Goal: Contribute content: Contribute content

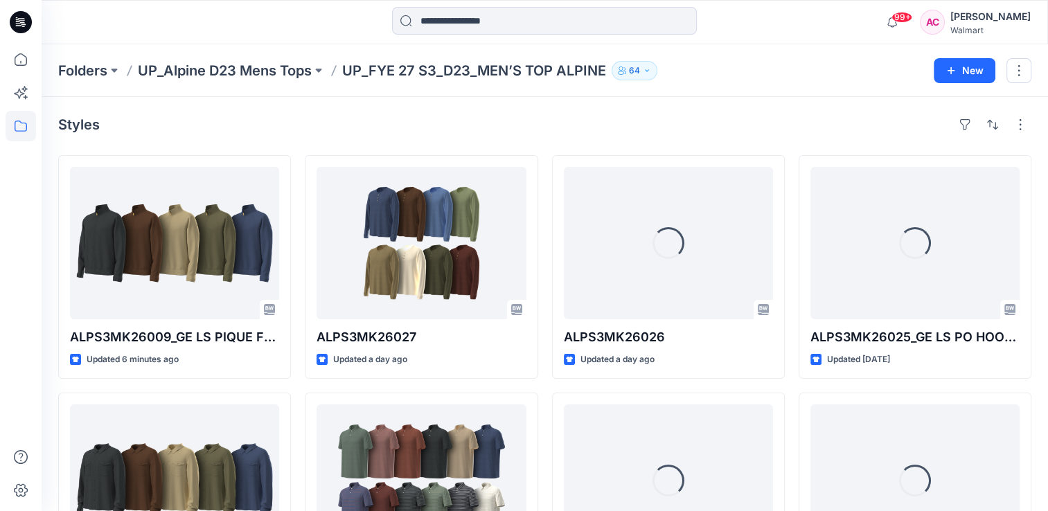
click at [128, 118] on div "Styles" at bounding box center [544, 125] width 973 height 22
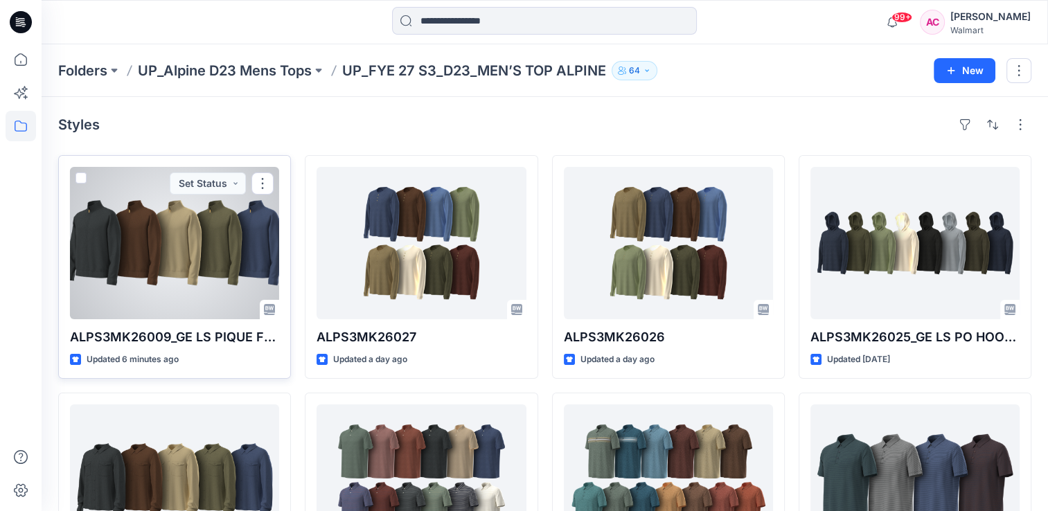
click at [152, 258] on div at bounding box center [174, 243] width 209 height 152
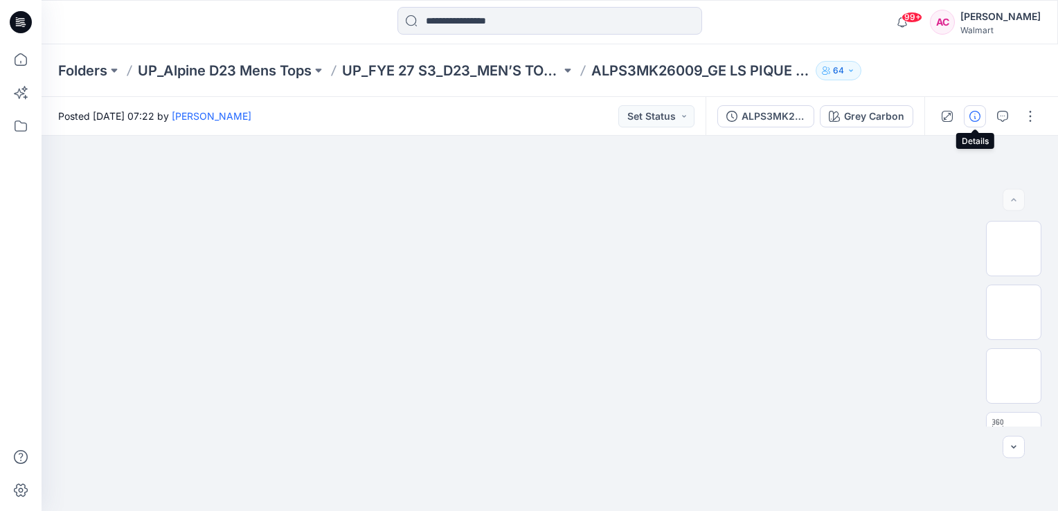
click at [976, 117] on icon "button" at bounding box center [975, 116] width 11 height 11
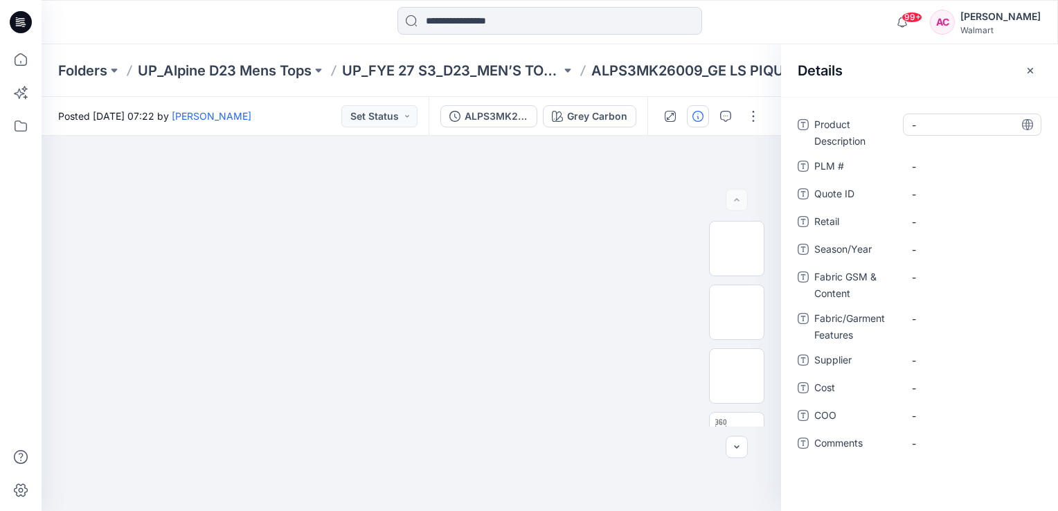
click at [941, 125] on Description "-" at bounding box center [972, 125] width 121 height 15
click at [936, 129] on Description "-" at bounding box center [972, 125] width 121 height 15
click at [944, 123] on Description "-" at bounding box center [972, 125] width 121 height 15
click at [935, 124] on Description "-" at bounding box center [972, 125] width 121 height 15
click at [954, 125] on Description "-" at bounding box center [972, 125] width 121 height 15
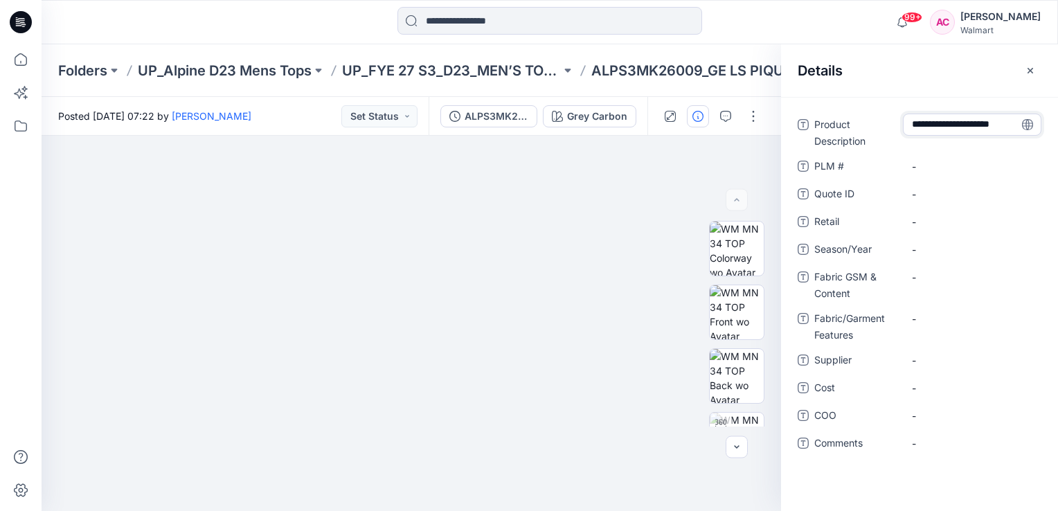
click at [917, 123] on textarea "**********" at bounding box center [972, 125] width 139 height 22
type textarea "**********"
click at [927, 283] on Content "-" at bounding box center [972, 277] width 121 height 15
type textarea "*******"
click at [943, 322] on Features "-" at bounding box center [972, 319] width 121 height 15
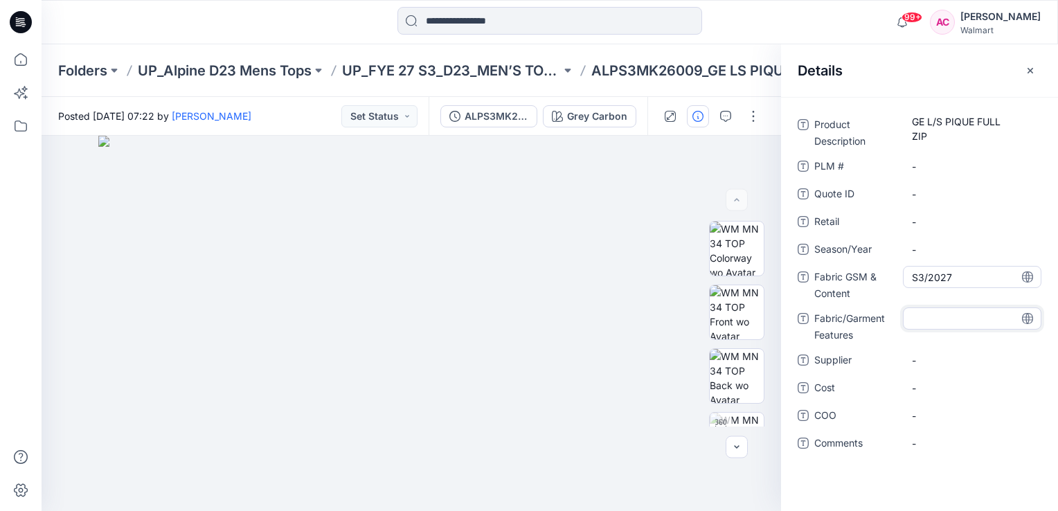
click at [936, 276] on Content "S3/2027" at bounding box center [972, 277] width 121 height 15
drag, startPoint x: 956, startPoint y: 274, endPoint x: 884, endPoint y: 287, distance: 73.3
click at [884, 287] on div "Fabric GSM & Content *******" at bounding box center [920, 284] width 244 height 36
click at [936, 249] on span "-" at bounding box center [972, 249] width 121 height 15
type textarea "*******"
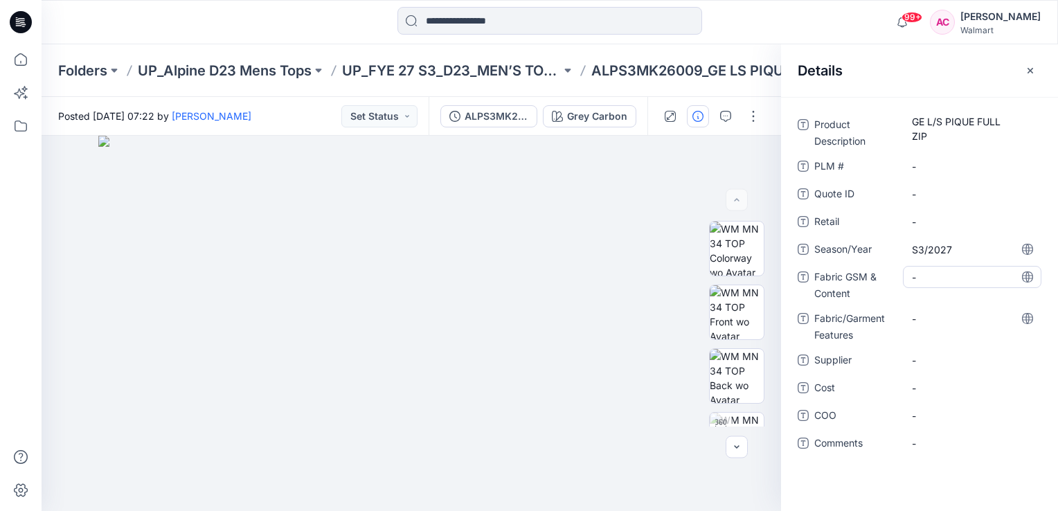
click at [933, 275] on Content "-" at bounding box center [972, 277] width 121 height 15
click at [925, 281] on Content "-" at bounding box center [972, 277] width 121 height 15
click at [920, 279] on Content "-" at bounding box center [972, 277] width 121 height 15
type textarea "**********"
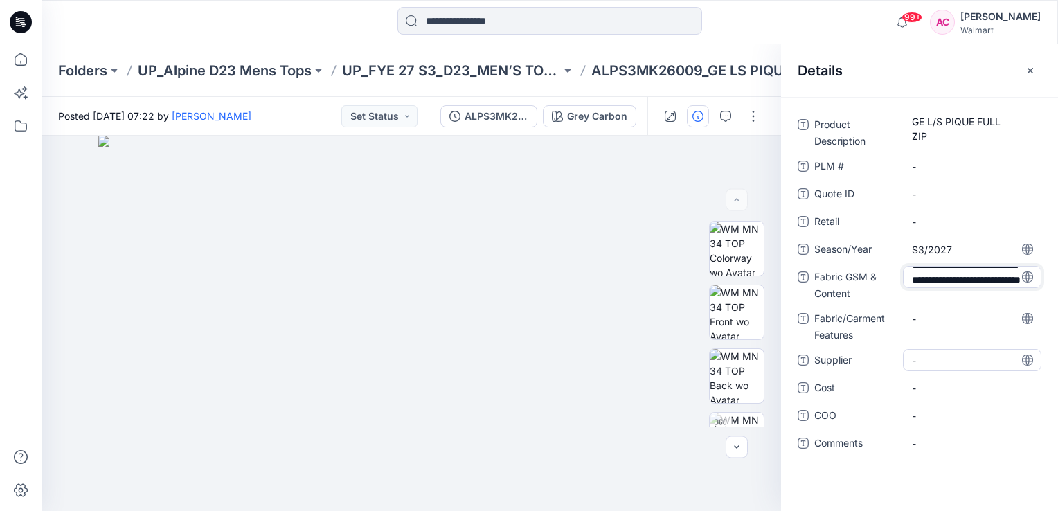
click at [925, 362] on span "-" at bounding box center [972, 360] width 121 height 15
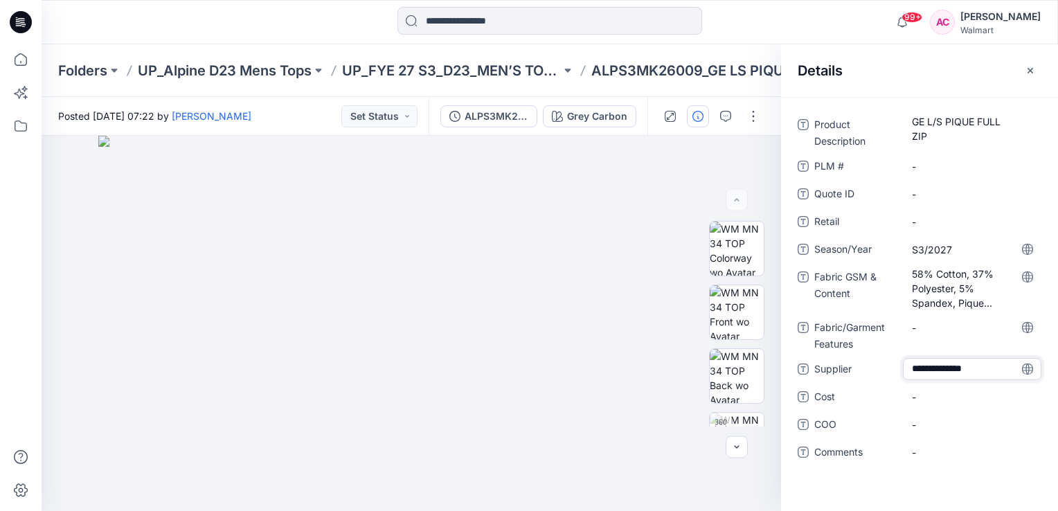
type textarea "**********"
click at [798, 483] on div "Product Description GE L/S PIQUE FULL ZIP PLM # - Quote ID - Retail - Season/Ye…" at bounding box center [919, 304] width 277 height 414
click at [982, 368] on span "Alpine creation" at bounding box center [972, 369] width 121 height 15
click at [819, 487] on div "Product Description GE L/S PIQUE FULL ZIP PLM # - Quote ID - Retail - Season/Ye…" at bounding box center [919, 304] width 277 height 414
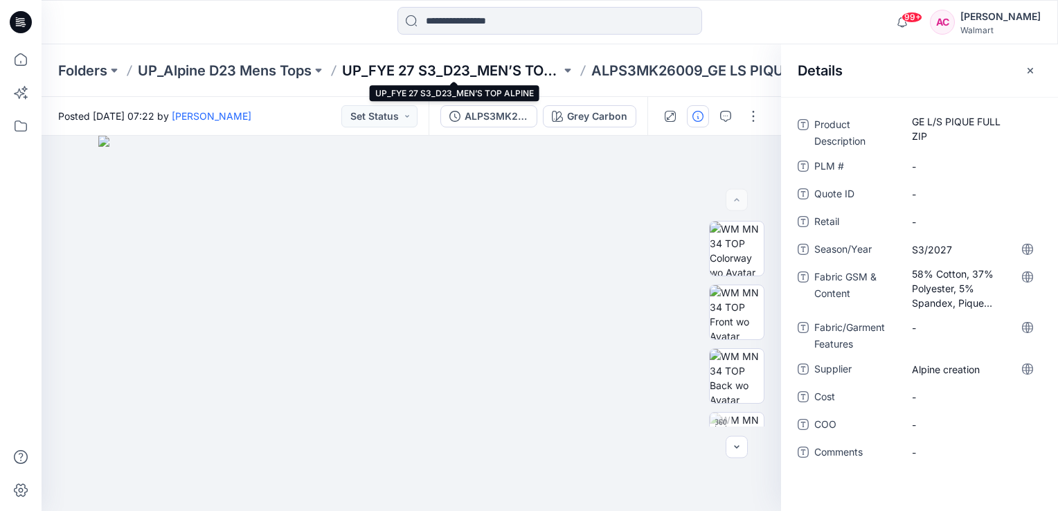
click at [511, 65] on p "UP_FYE 27 S3_D23_MEN’S TOP ALPINE" at bounding box center [451, 70] width 219 height 19
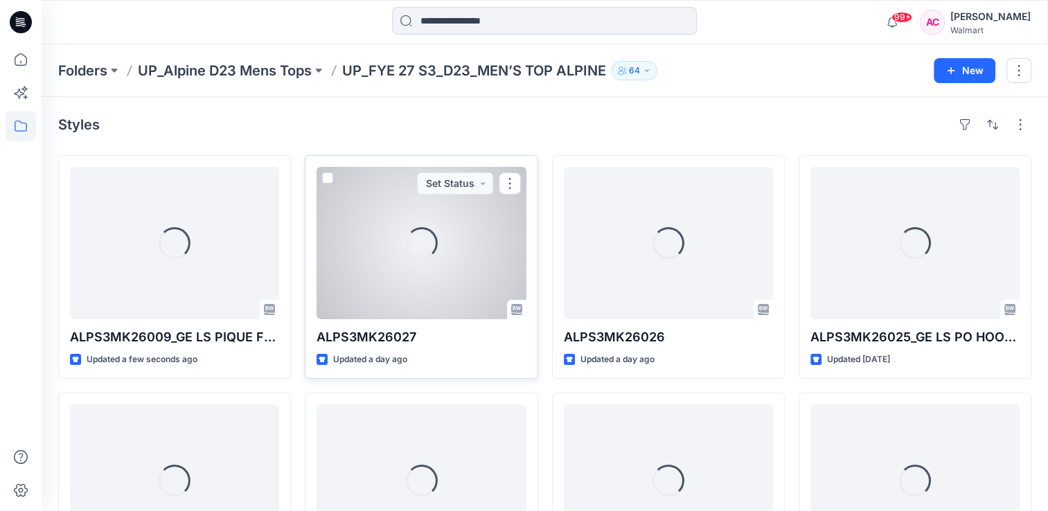
click at [414, 241] on div "Loading..." at bounding box center [421, 242] width 39 height 39
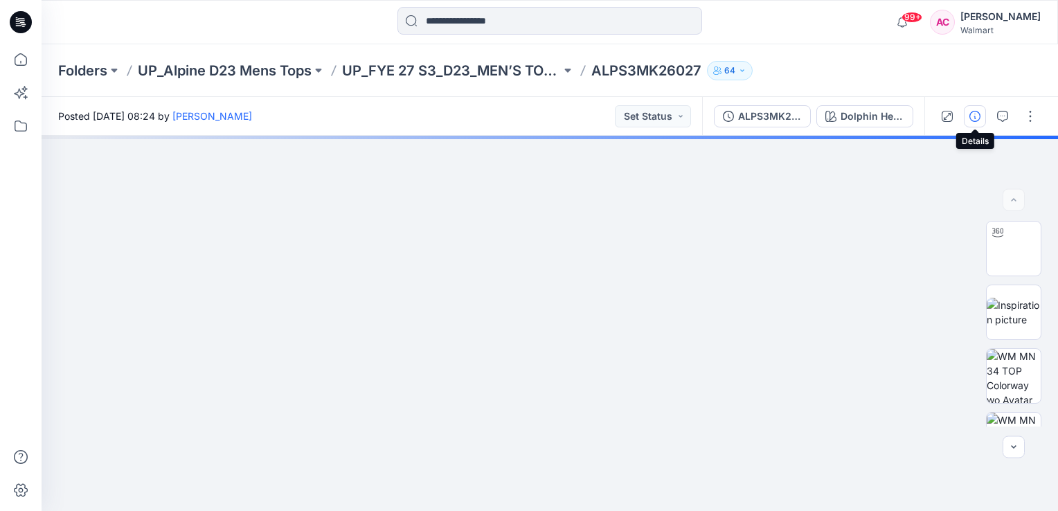
click at [978, 124] on button "button" at bounding box center [975, 116] width 22 height 22
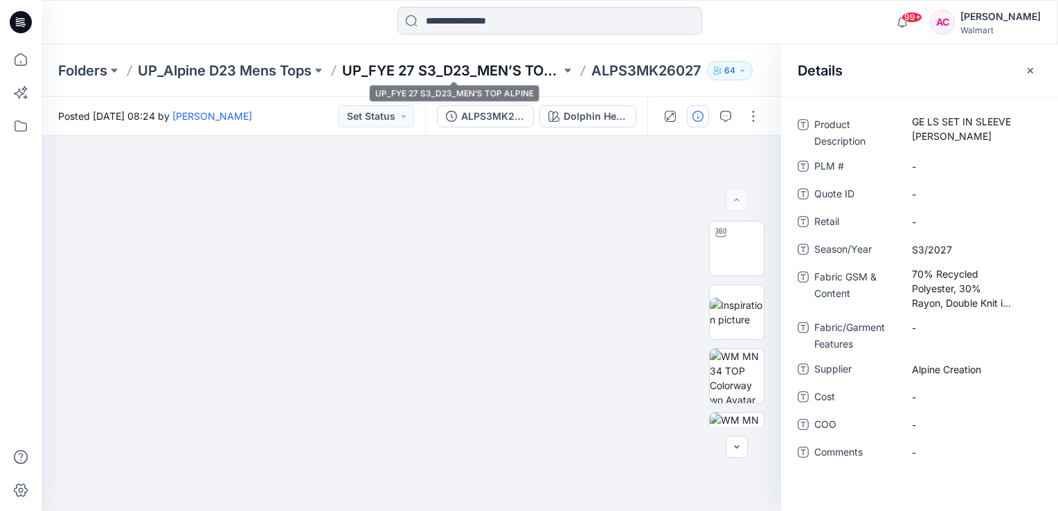
click at [491, 75] on p "UP_FYE 27 S3_D23_MEN’S TOP ALPINE" at bounding box center [451, 70] width 219 height 19
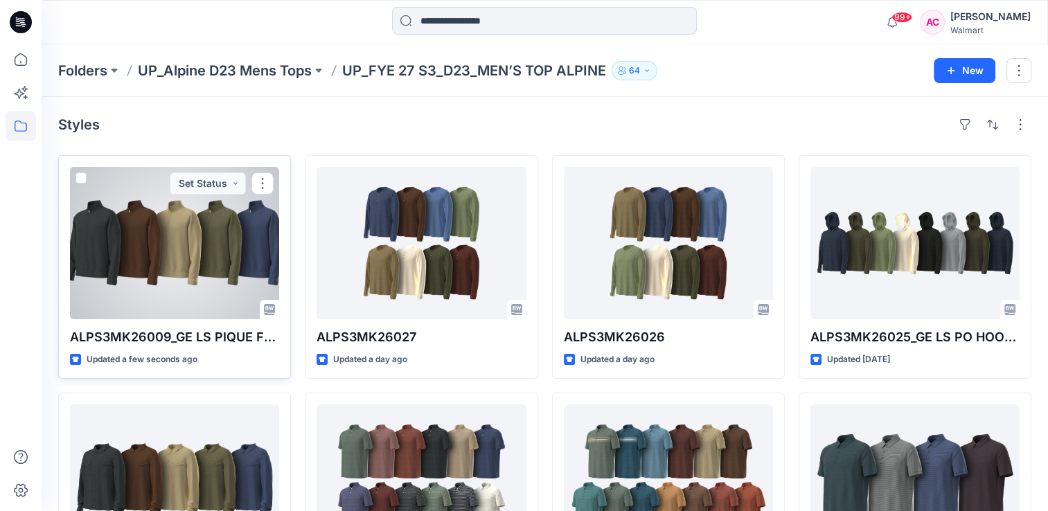
click at [149, 264] on div at bounding box center [174, 243] width 209 height 152
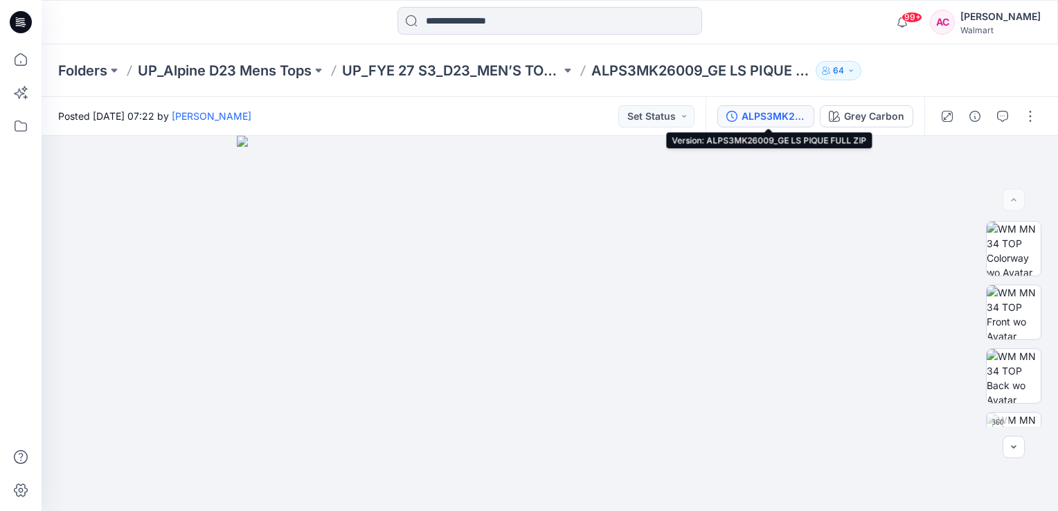
click at [759, 112] on div "ALPS3MK26009_GE LS PIQUE FULL ZIP" at bounding box center [774, 116] width 64 height 15
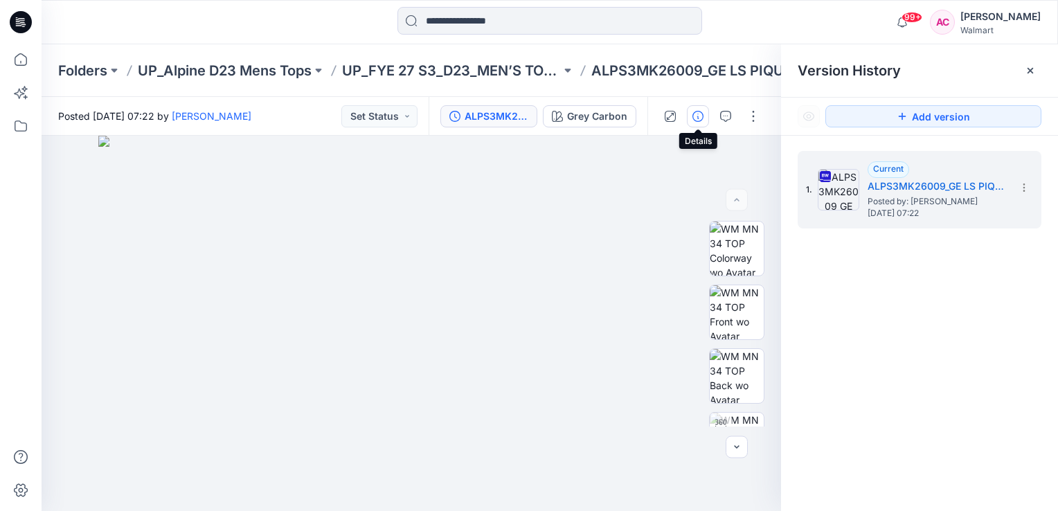
click at [704, 119] on button "button" at bounding box center [698, 116] width 22 height 22
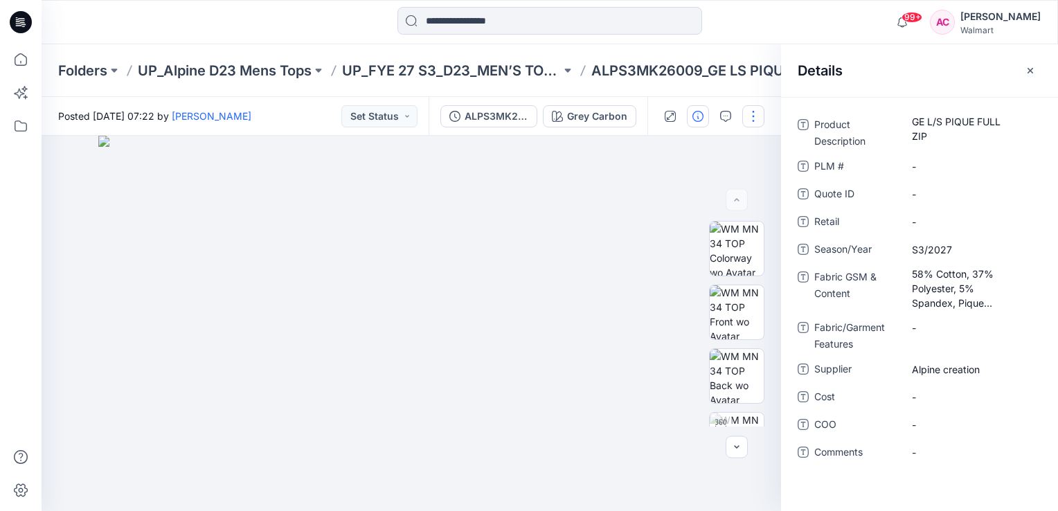
click at [751, 118] on button "button" at bounding box center [753, 116] width 22 height 22
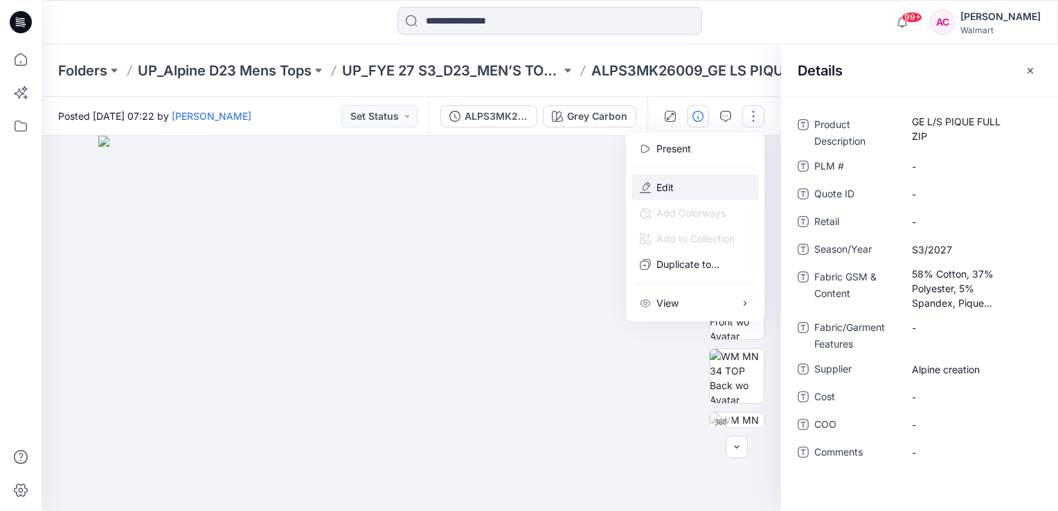
click at [670, 176] on button "Edit" at bounding box center [695, 188] width 127 height 26
click at [672, 191] on p "Edit" at bounding box center [665, 187] width 17 height 15
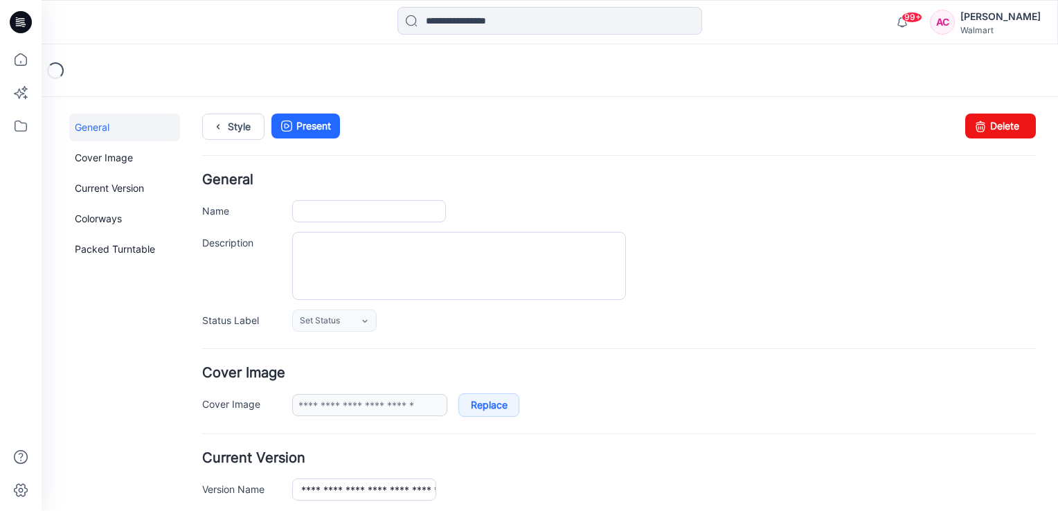
type input "**********"
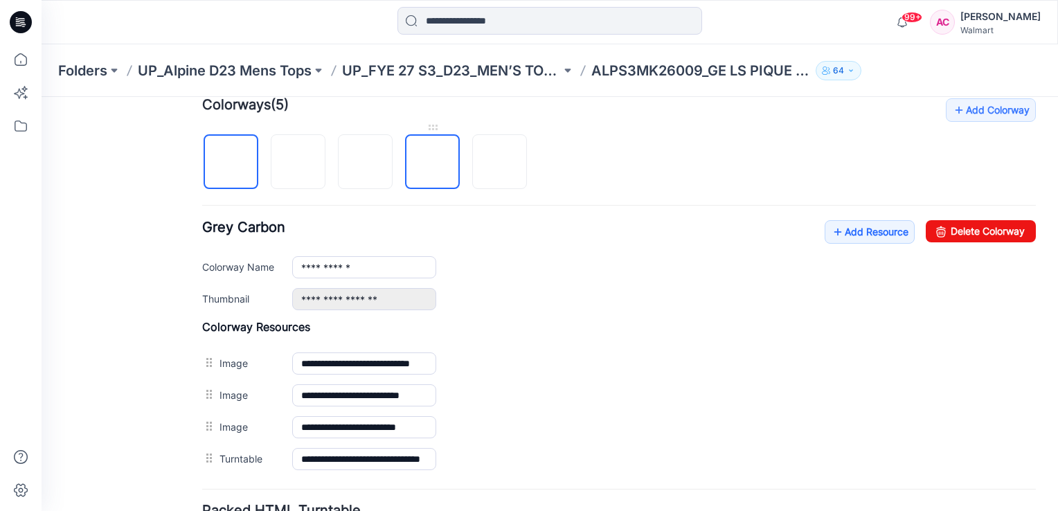
scroll to position [485, 0]
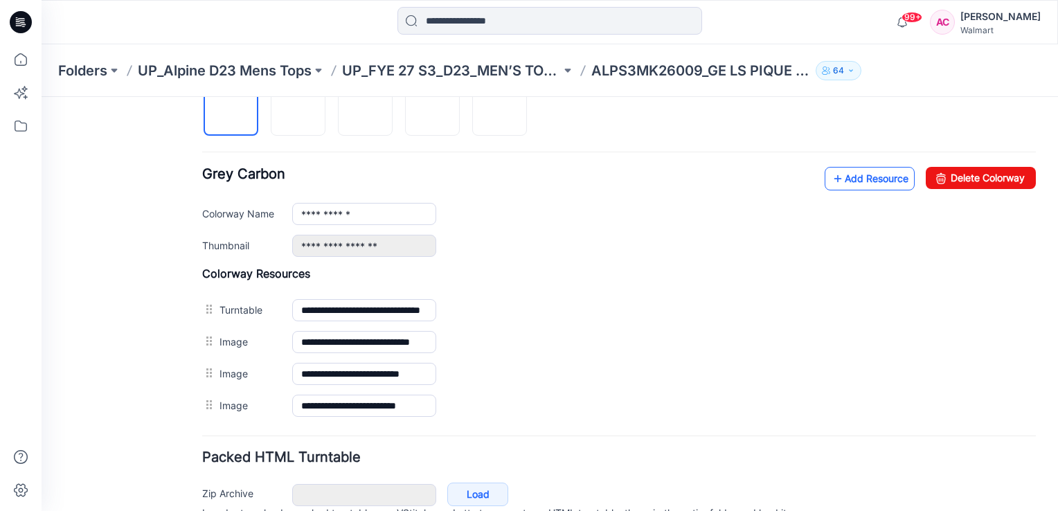
click at [869, 177] on link "Add Resource" at bounding box center [870, 179] width 90 height 24
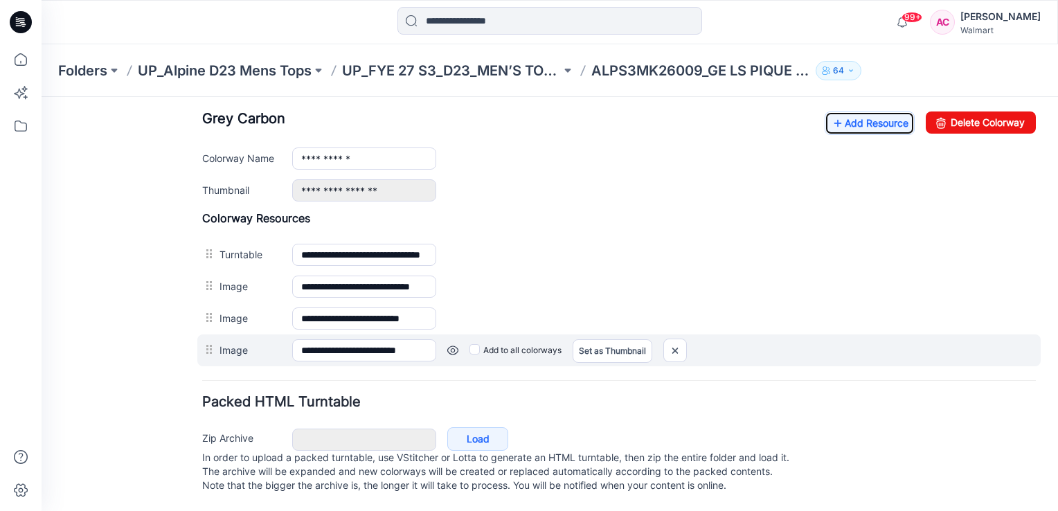
scroll to position [550, 0]
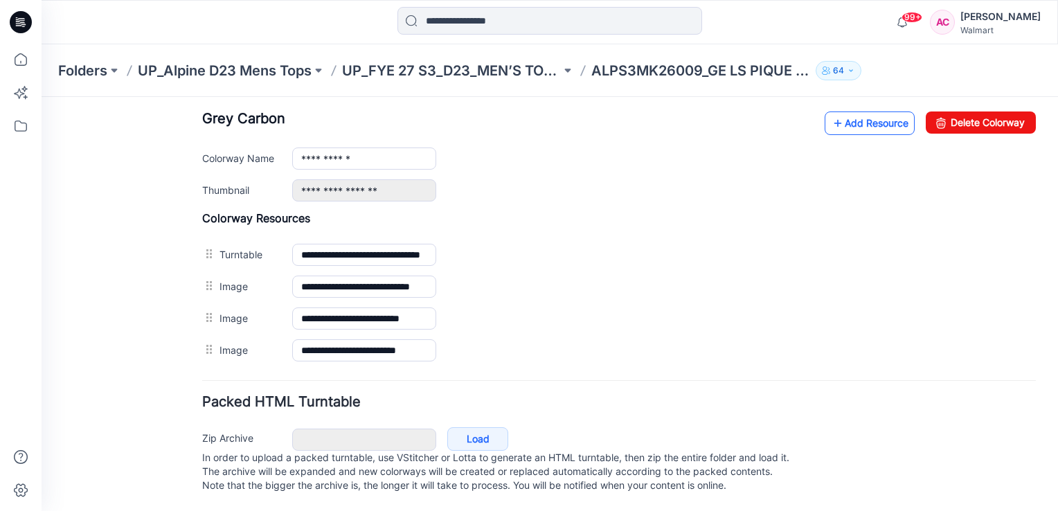
click at [850, 112] on link "Add Resource" at bounding box center [870, 124] width 90 height 24
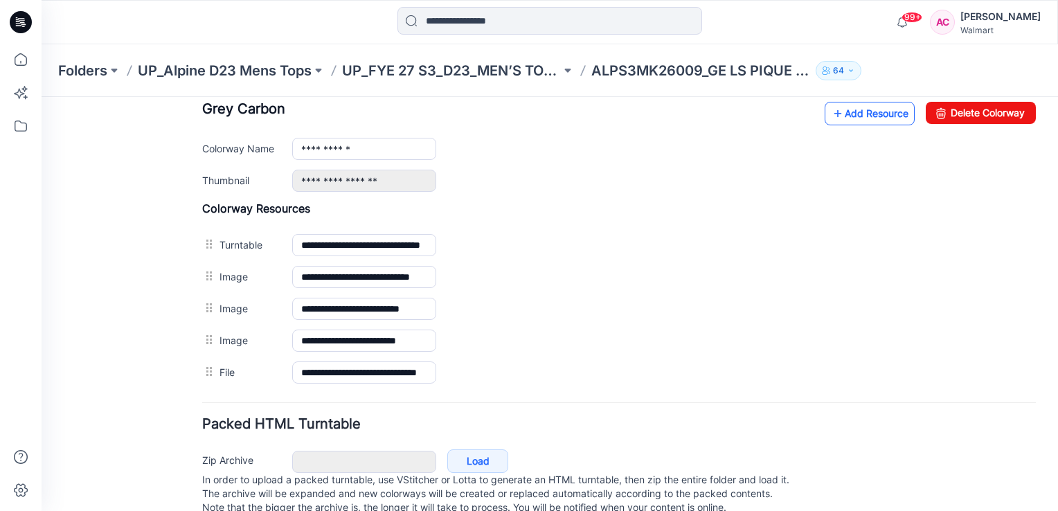
click at [834, 109] on link "Add Resource" at bounding box center [870, 114] width 90 height 24
